Goal: Transaction & Acquisition: Subscribe to service/newsletter

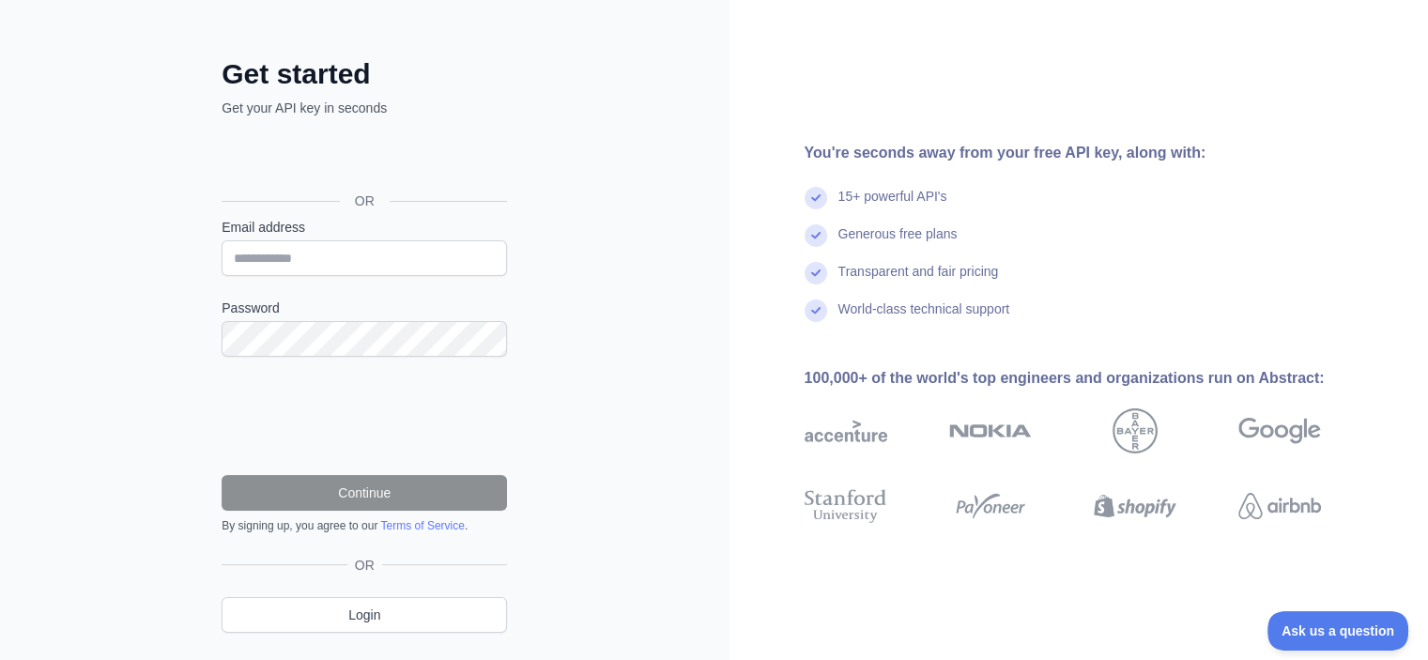
scroll to position [94, 0]
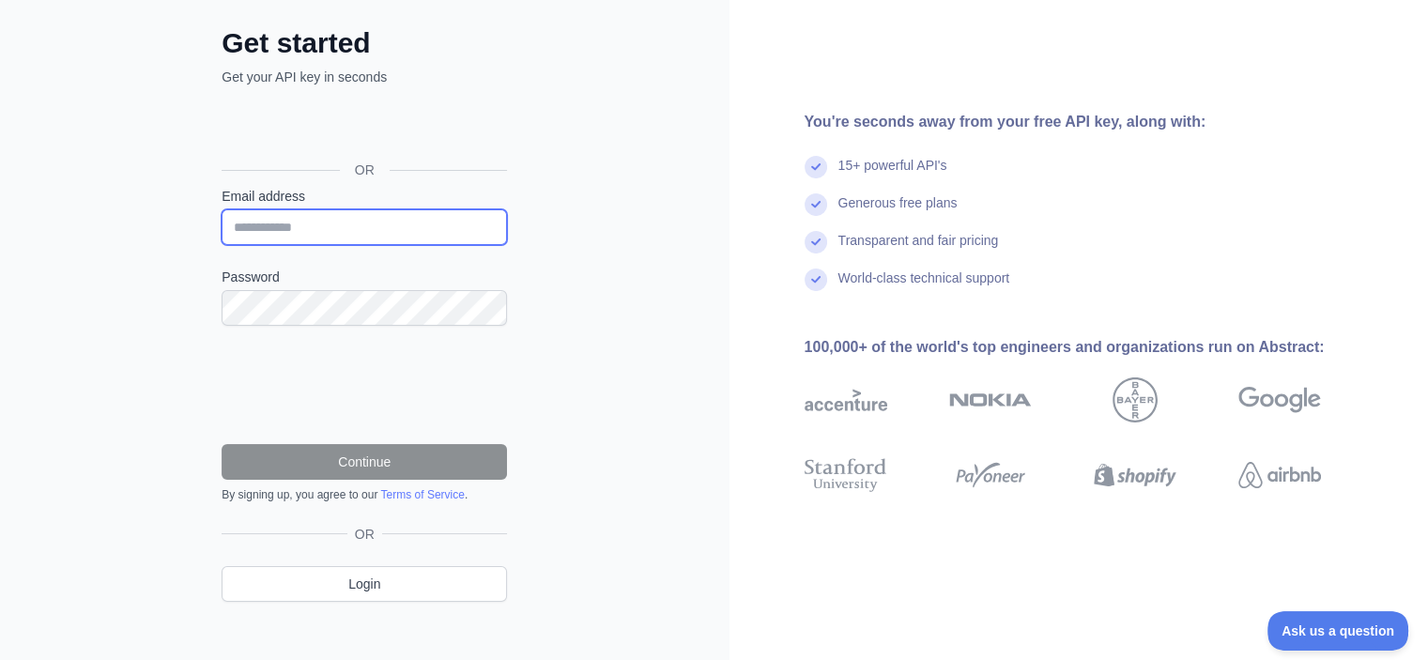
click at [265, 238] on input "Email address" at bounding box center [364, 227] width 285 height 36
type input "**********"
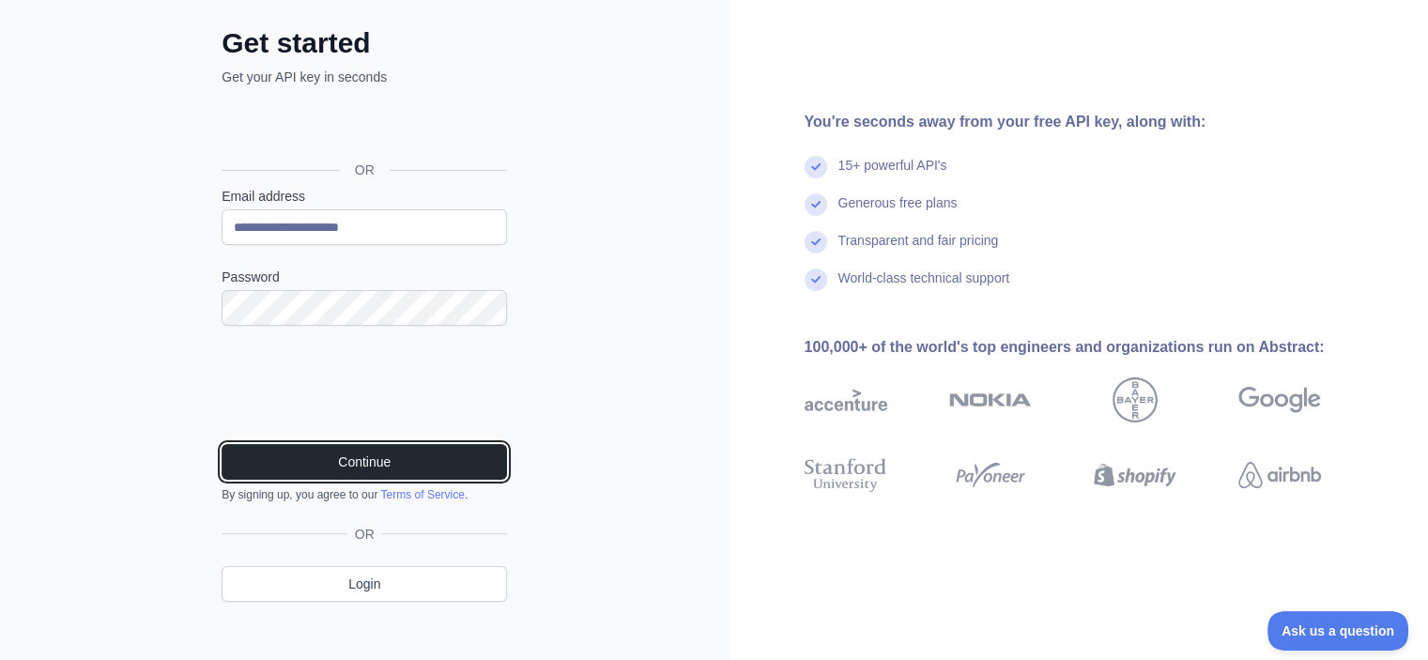
click at [315, 456] on button "Continue" at bounding box center [364, 462] width 285 height 36
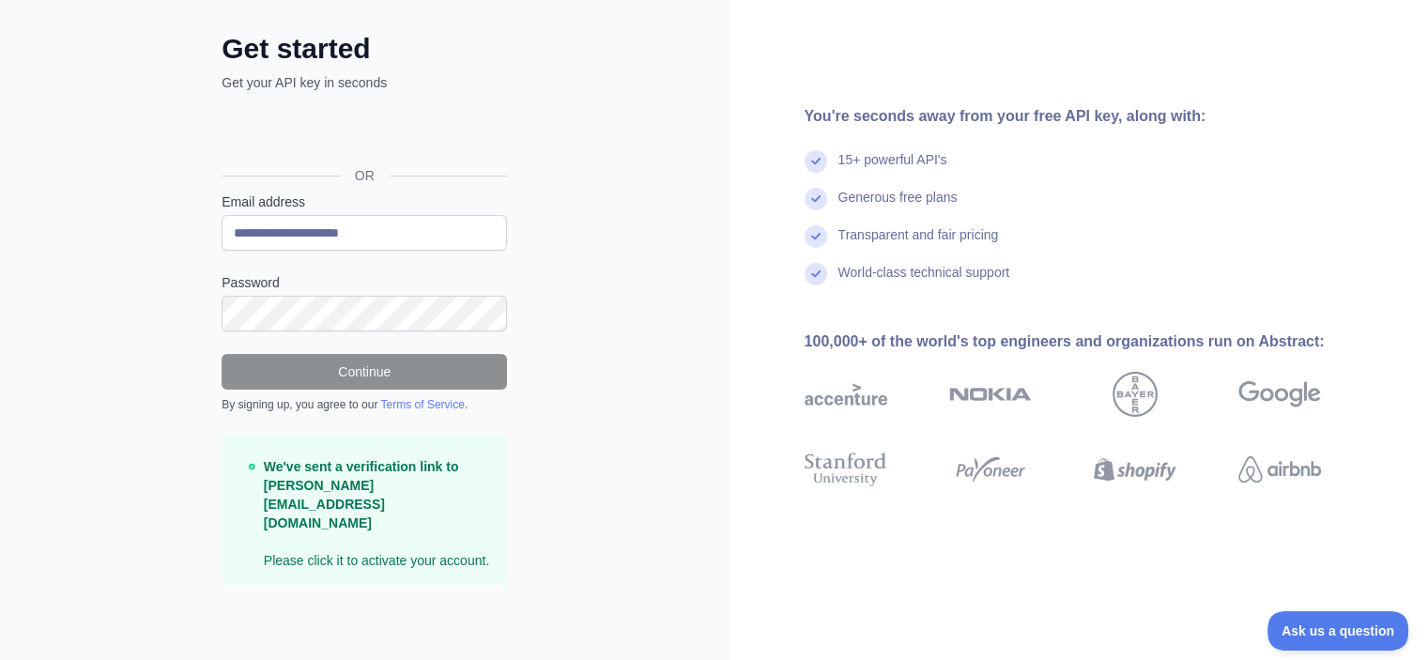
scroll to position [48, 0]
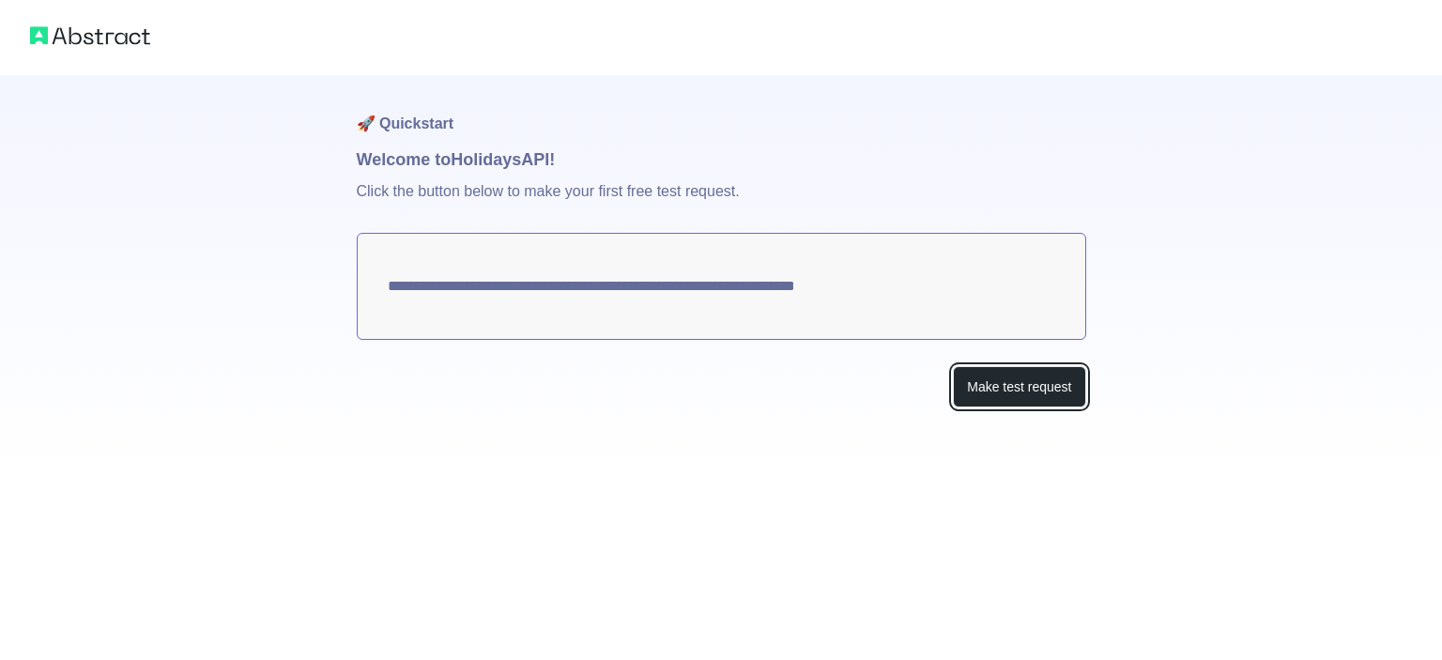
click at [1043, 392] on button "Make test request" at bounding box center [1019, 387] width 132 height 42
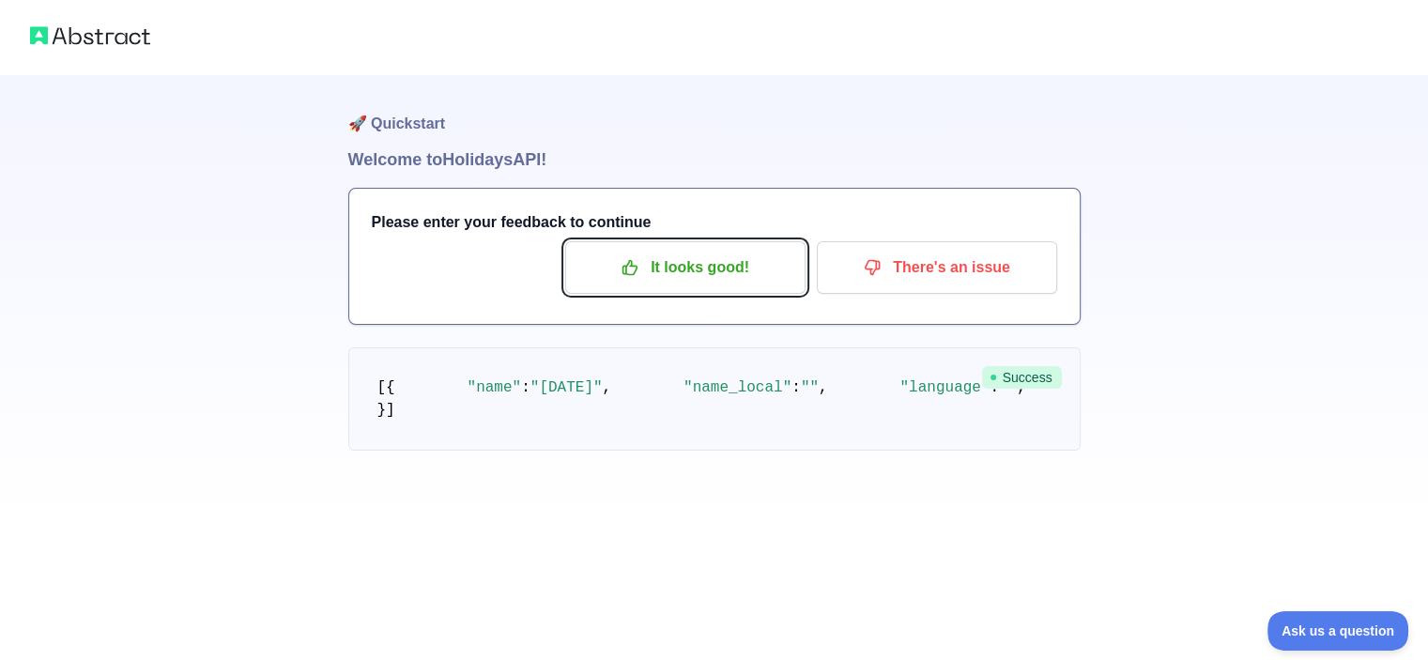
click at [634, 274] on icon "button" at bounding box center [630, 268] width 14 height 14
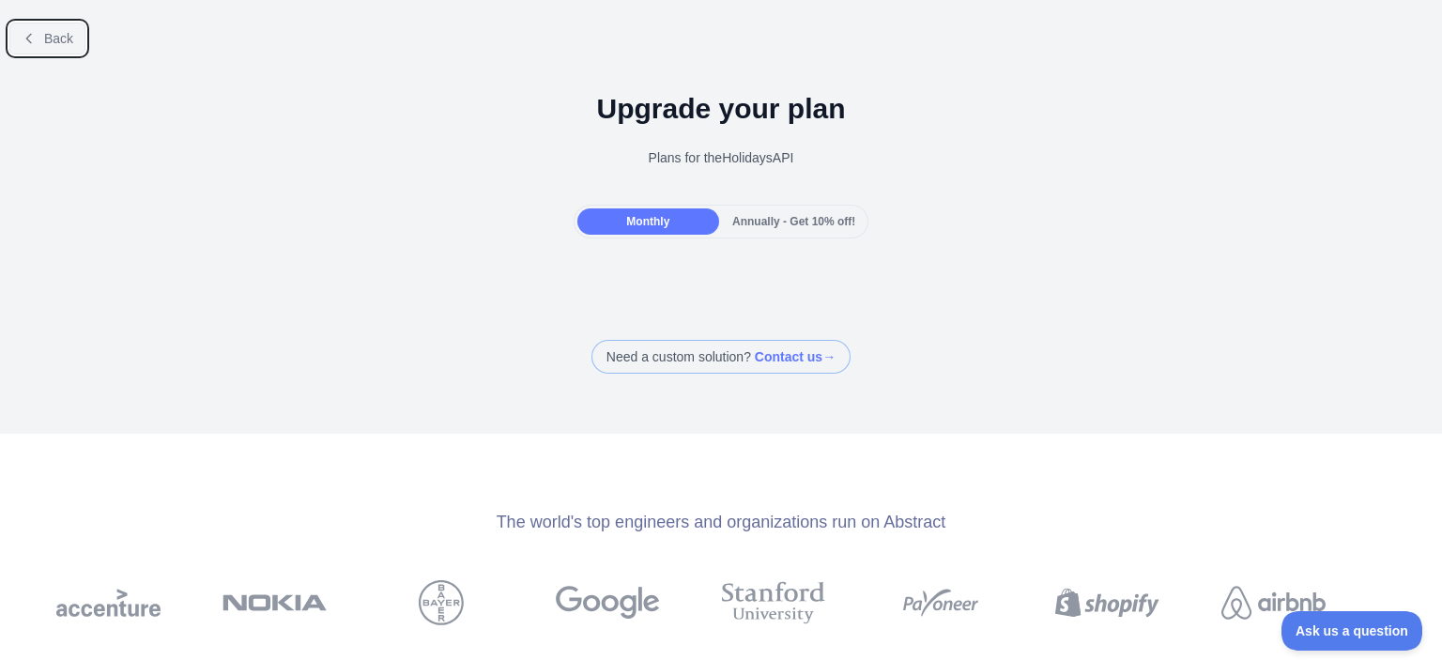
click at [38, 29] on button "Back" at bounding box center [47, 39] width 76 height 32
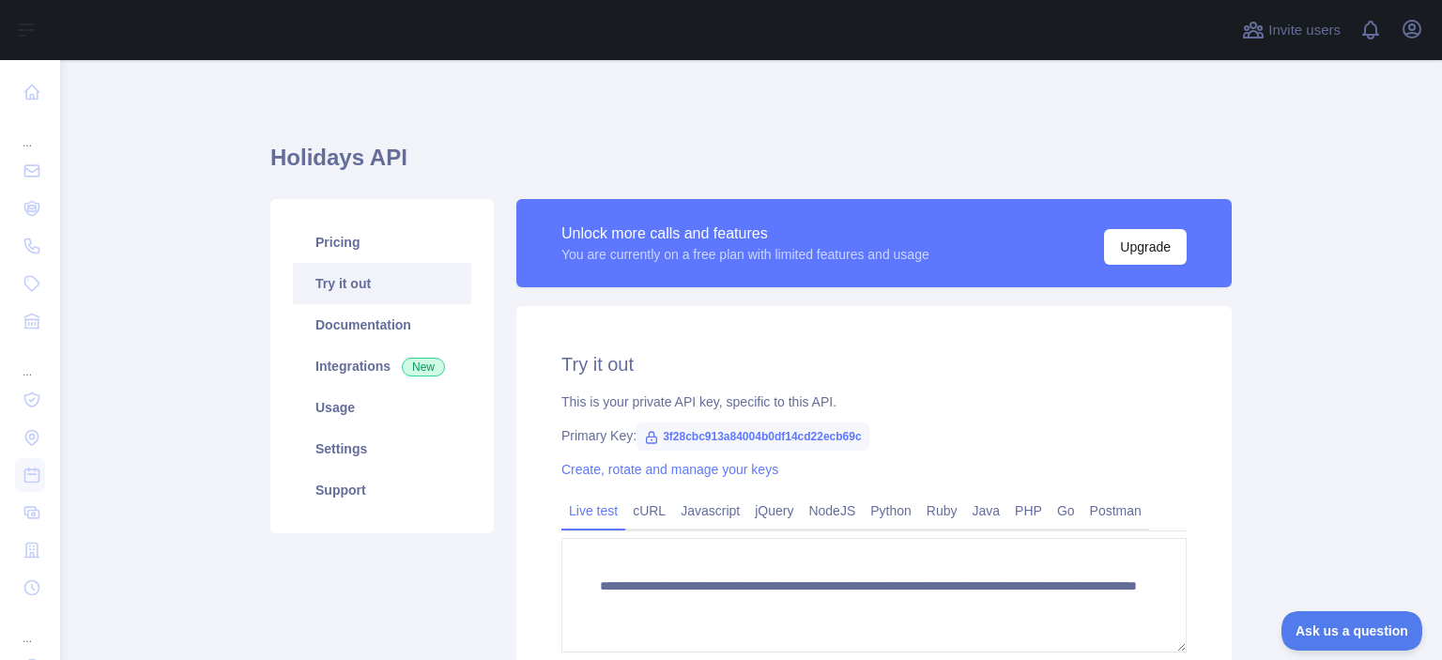
scroll to position [230, 0]
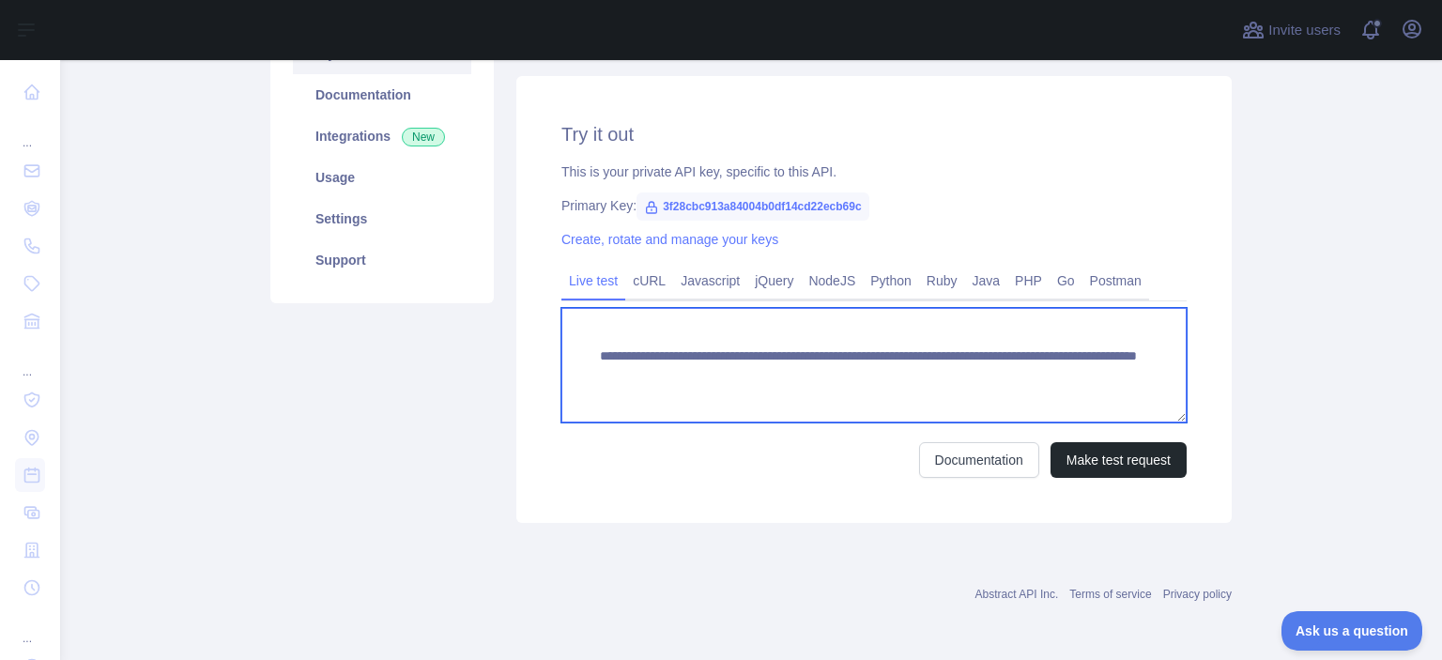
drag, startPoint x: 580, startPoint y: 352, endPoint x: 1172, endPoint y: 430, distance: 596.5
click at [1172, 430] on form "**********" at bounding box center [873, 393] width 625 height 170
